Goal: Transaction & Acquisition: Purchase product/service

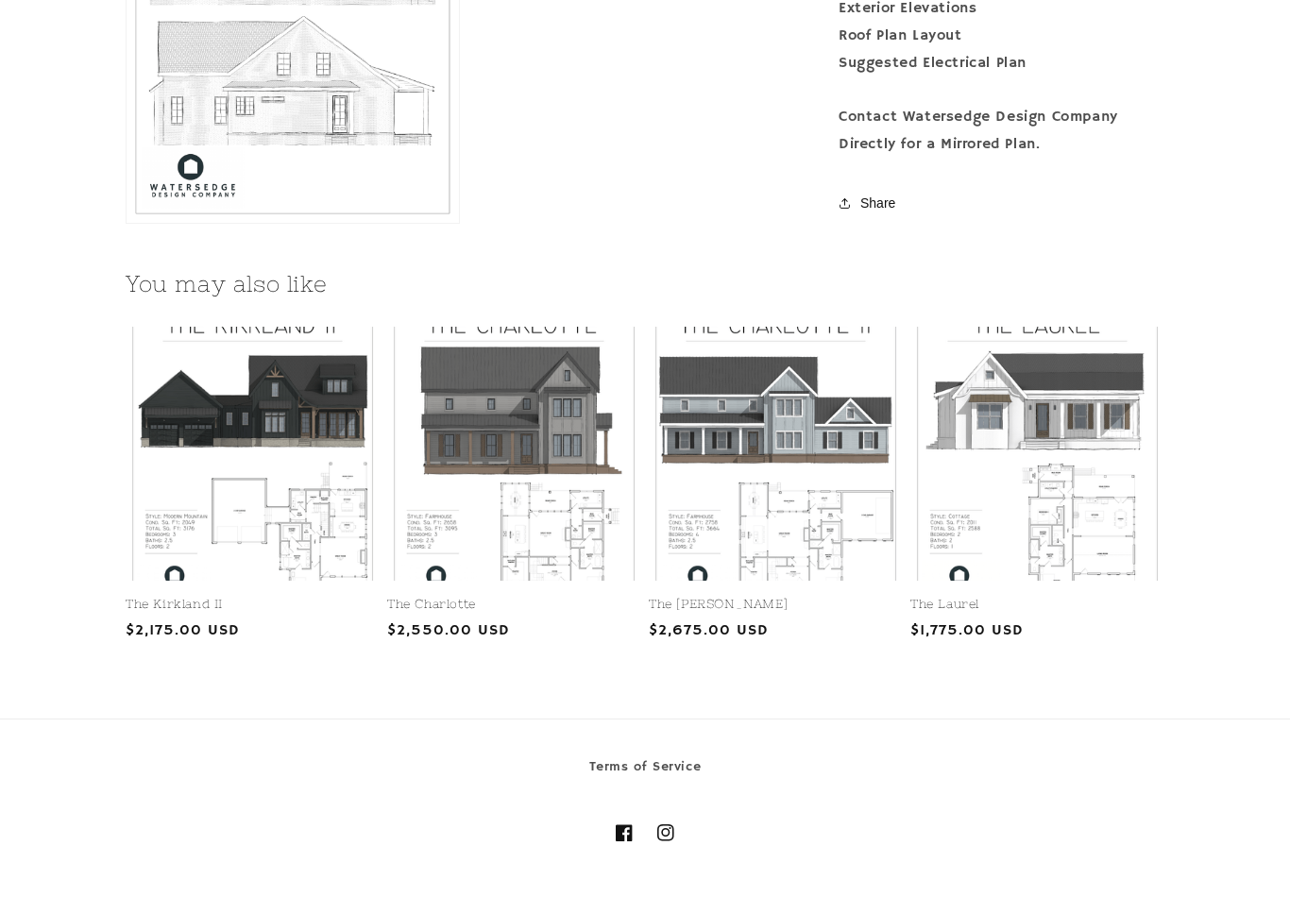
scroll to position [2279, 0]
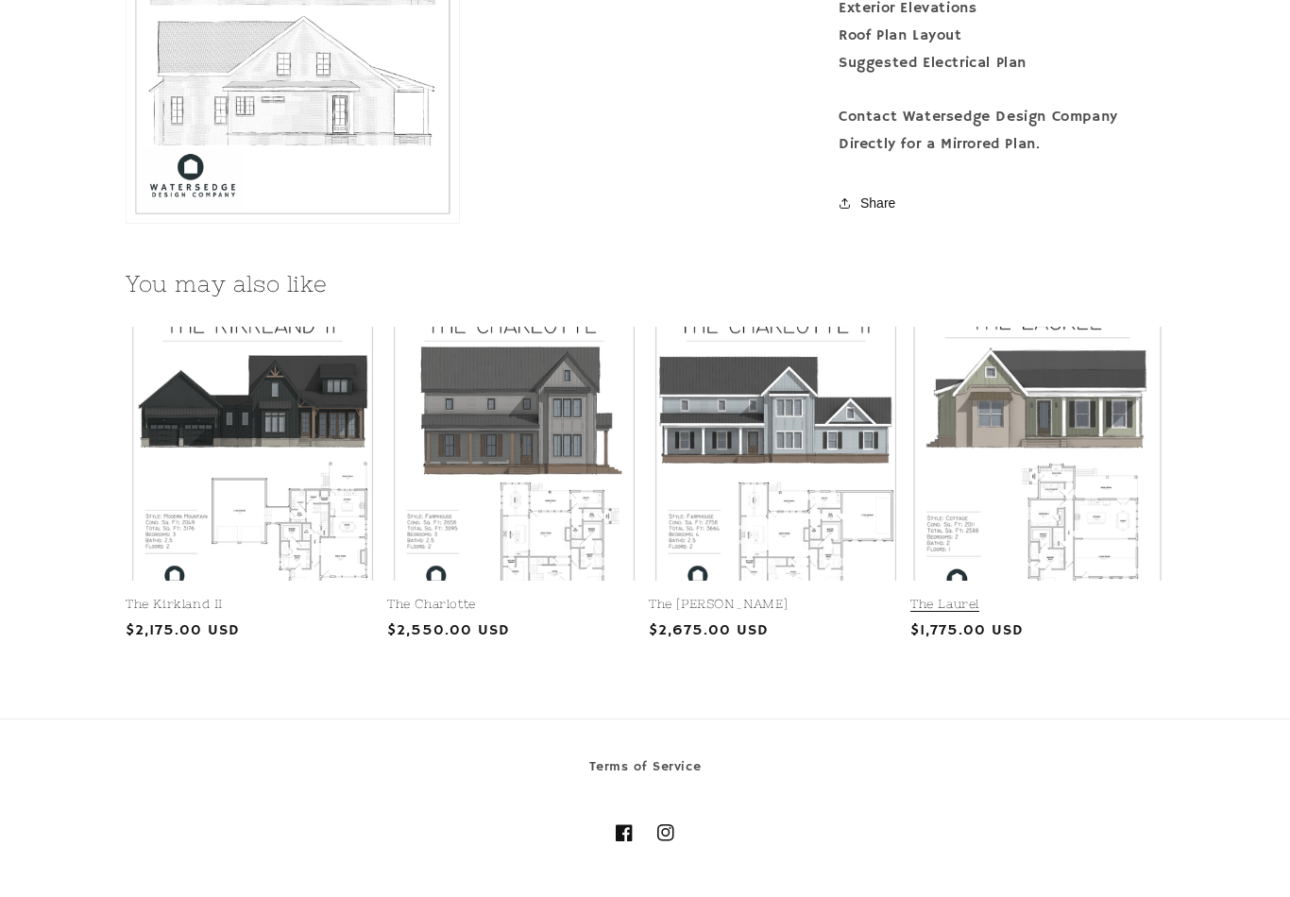
click at [1053, 597] on link "The Laurel" at bounding box center [1037, 605] width 254 height 16
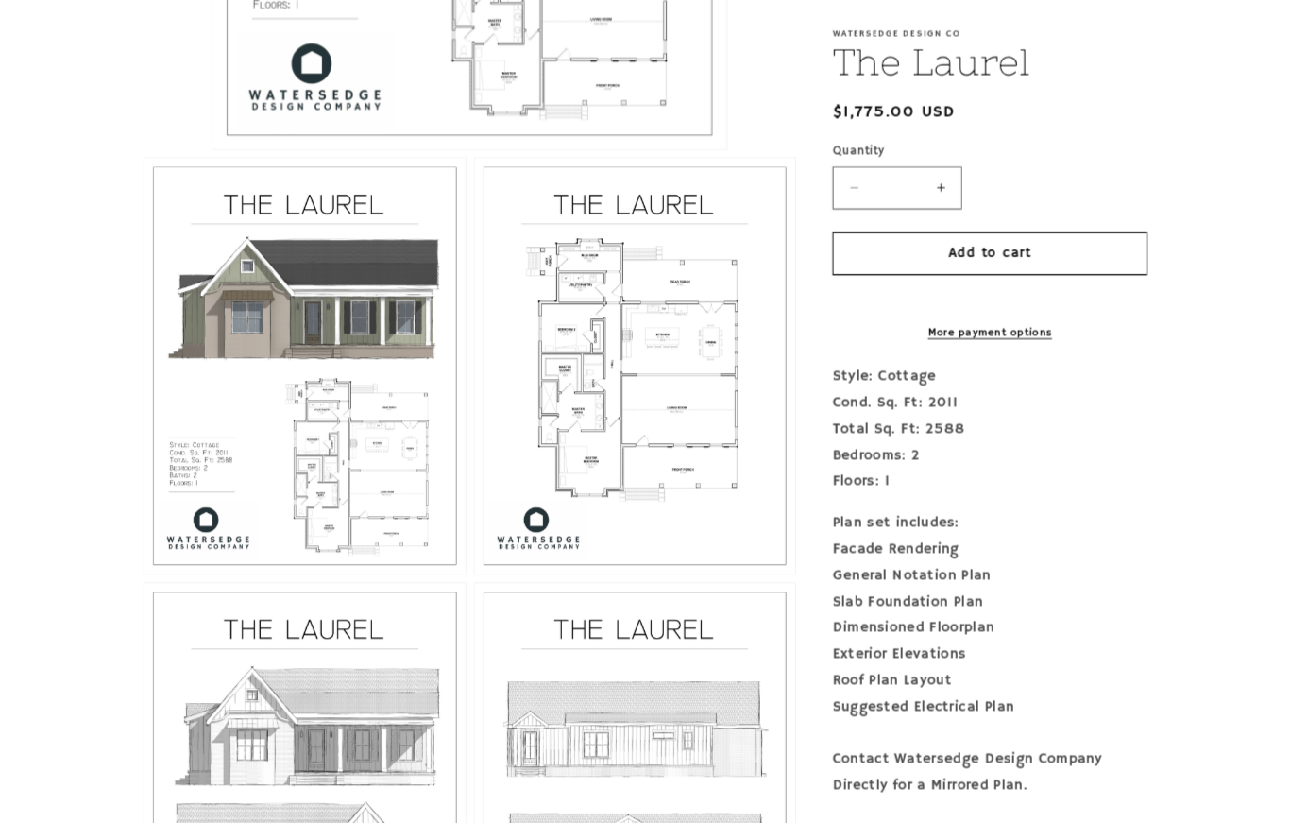
scroll to position [961, 0]
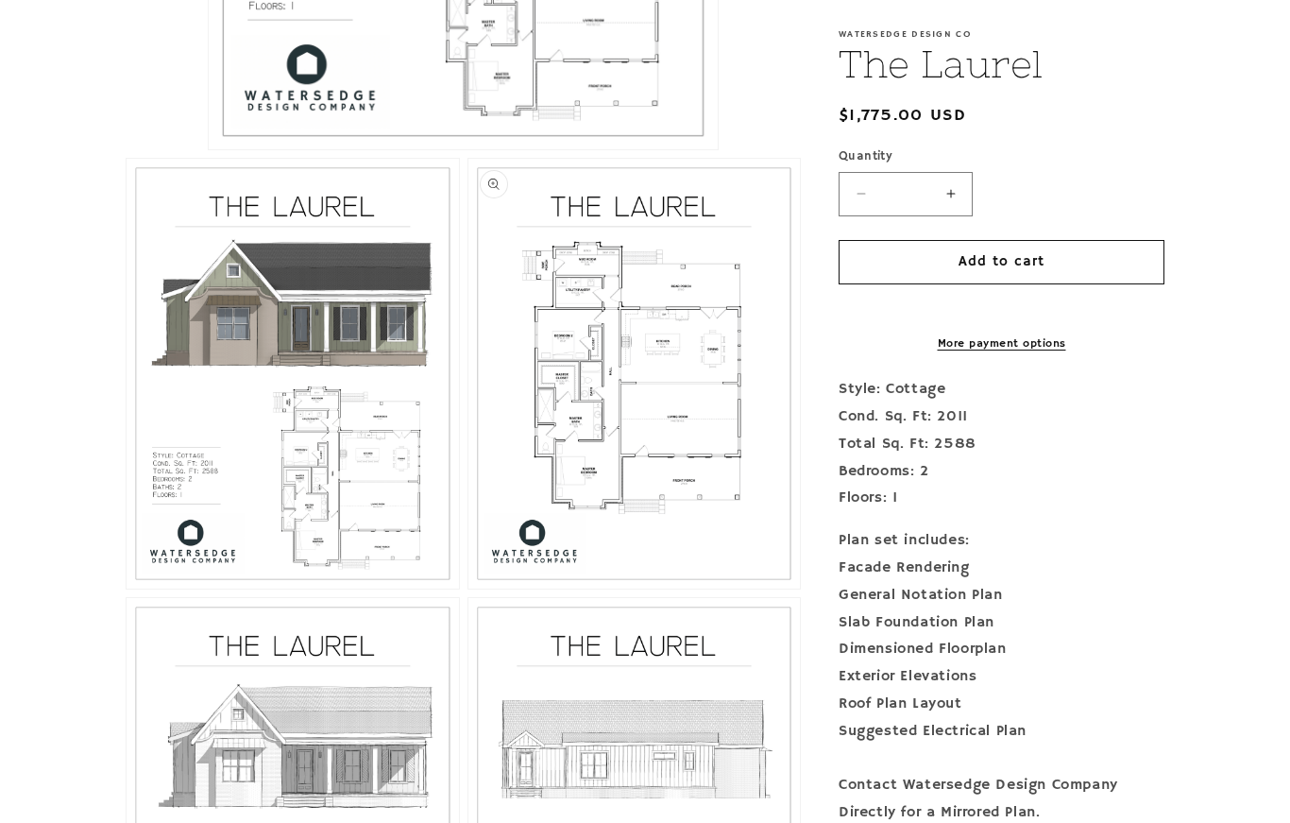
click at [468, 588] on button "Open media 3 in modal" at bounding box center [468, 588] width 0 height 0
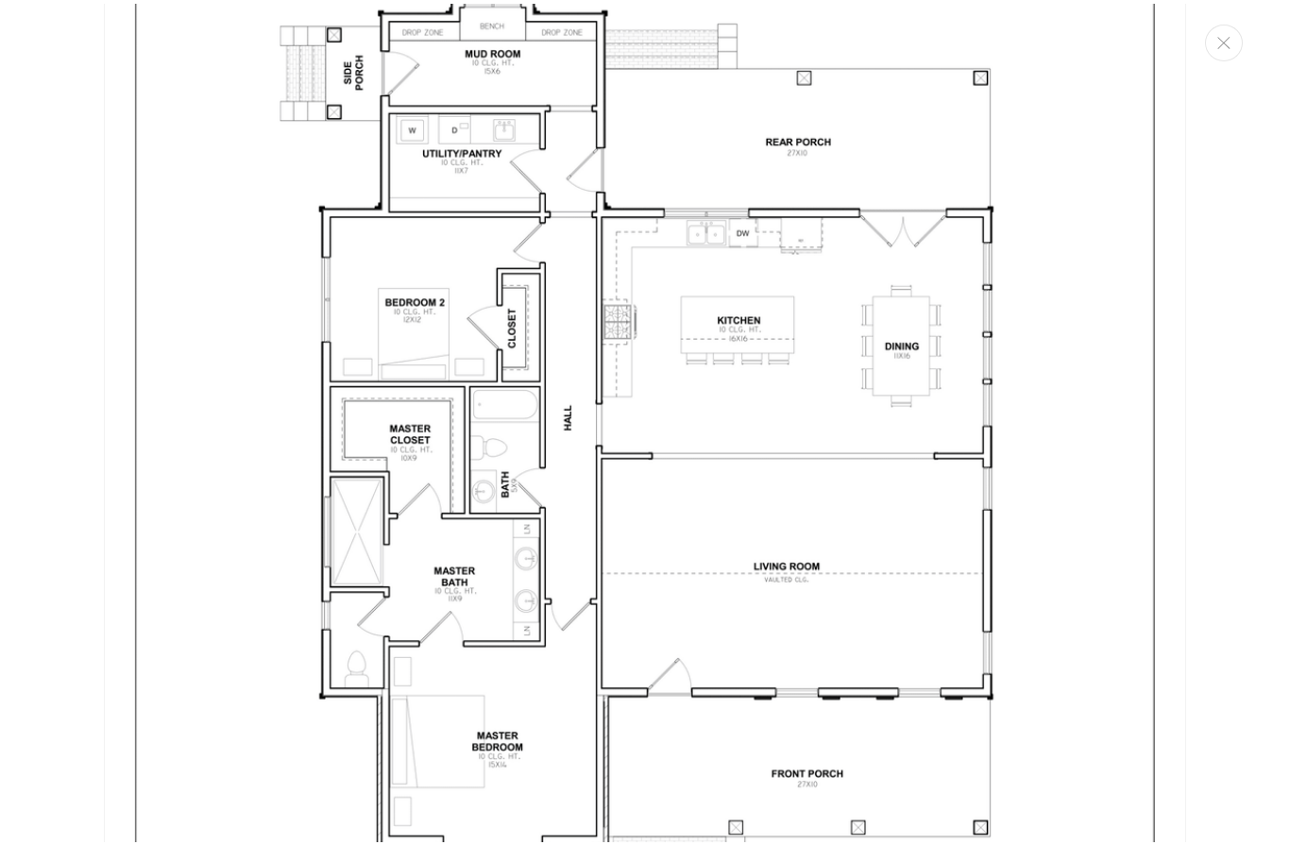
scroll to position [3135, 0]
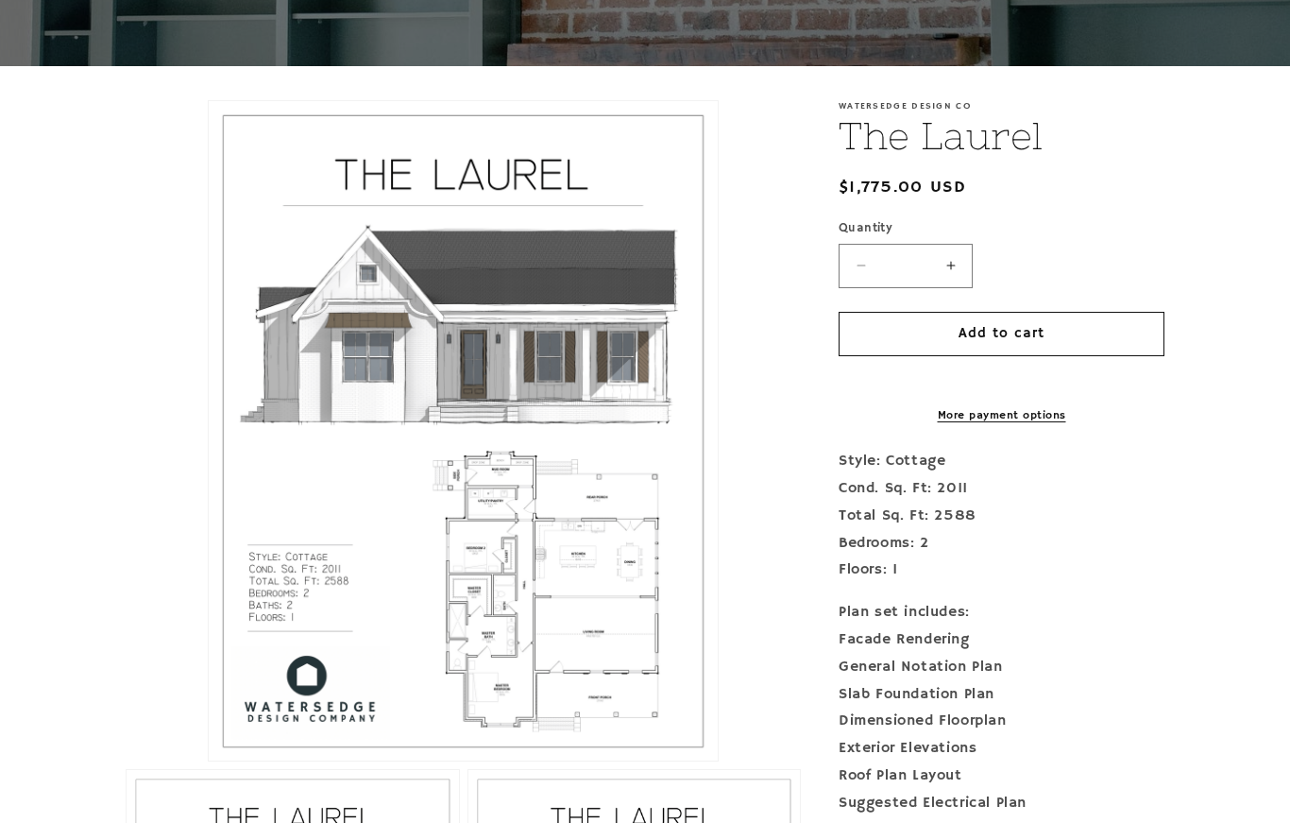
scroll to position [322, 0]
